Goal: Transaction & Acquisition: Purchase product/service

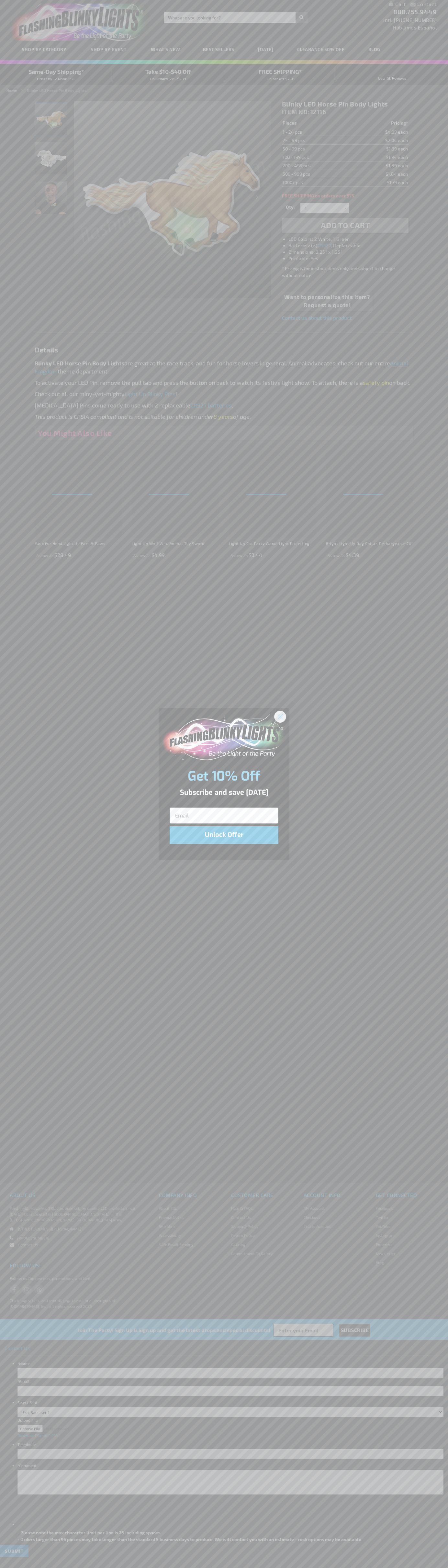
click at [281, 717] on icon "Close dialog" at bounding box center [280, 716] width 4 height 4
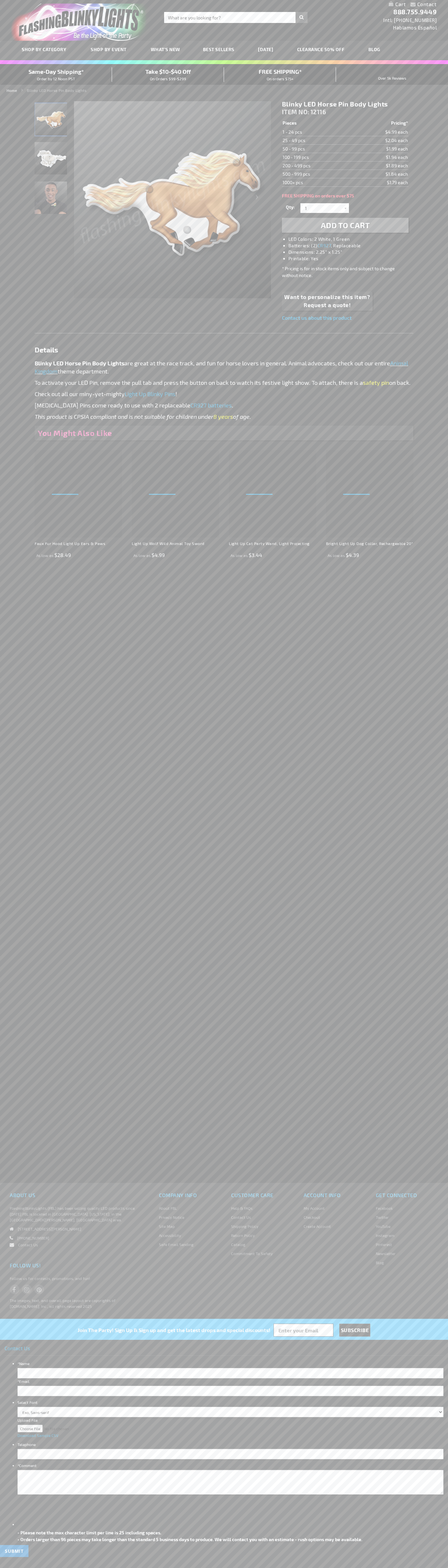
click at [352, 239] on li "LED Colors: 2 White, 1 Green" at bounding box center [351, 239] width 126 height 7
type input "[PERSON_NAME]"
click at [345, 225] on span "Add to Cart" at bounding box center [345, 225] width 49 height 9
click at [397, 4] on link "My Cart" at bounding box center [397, 4] width 17 height 6
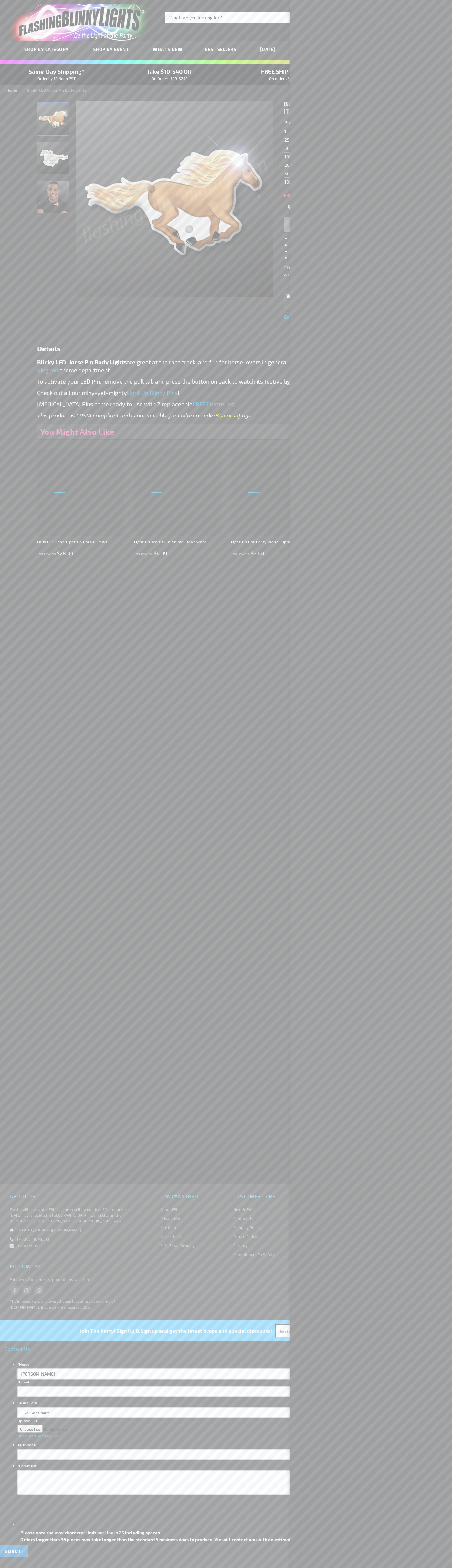
type input "[PERSON_NAME]"
type input "[EMAIL_ADDRESS][DOMAIN_NAME]"
type input "6502530000"
click at [57, 74] on span "Same-Day Shipping*" at bounding box center [56, 71] width 55 height 7
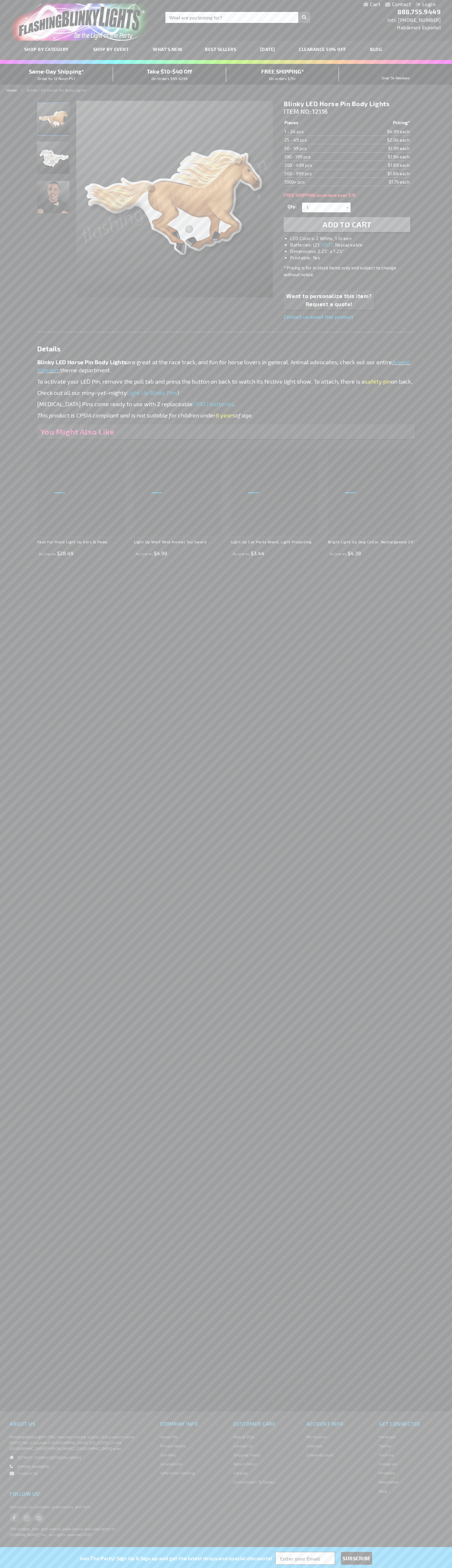
click at [372, 4] on link "My Cart" at bounding box center [372, 4] width 17 height 6
